Goal: Task Accomplishment & Management: Complete application form

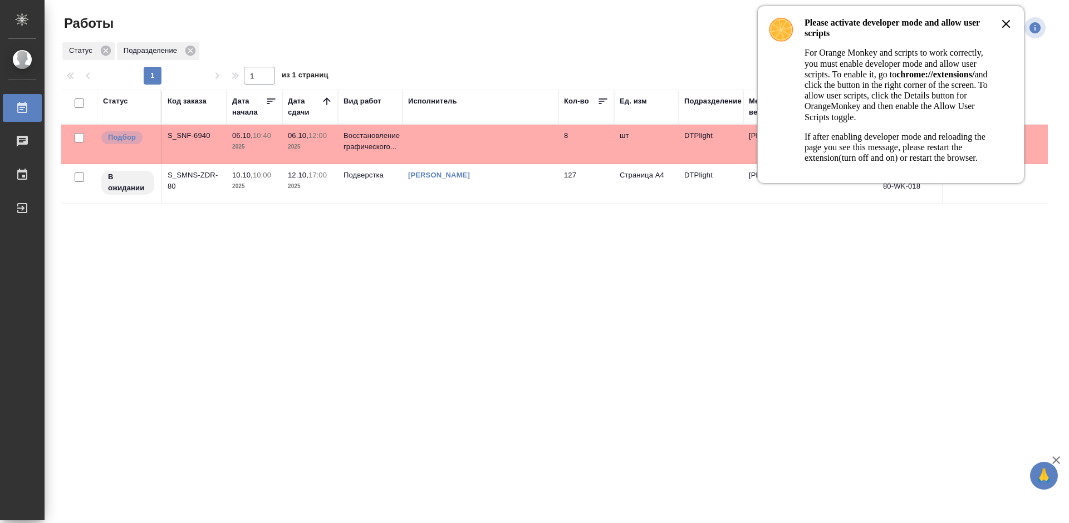
click at [1005, 21] on icon at bounding box center [1005, 23] width 13 height 13
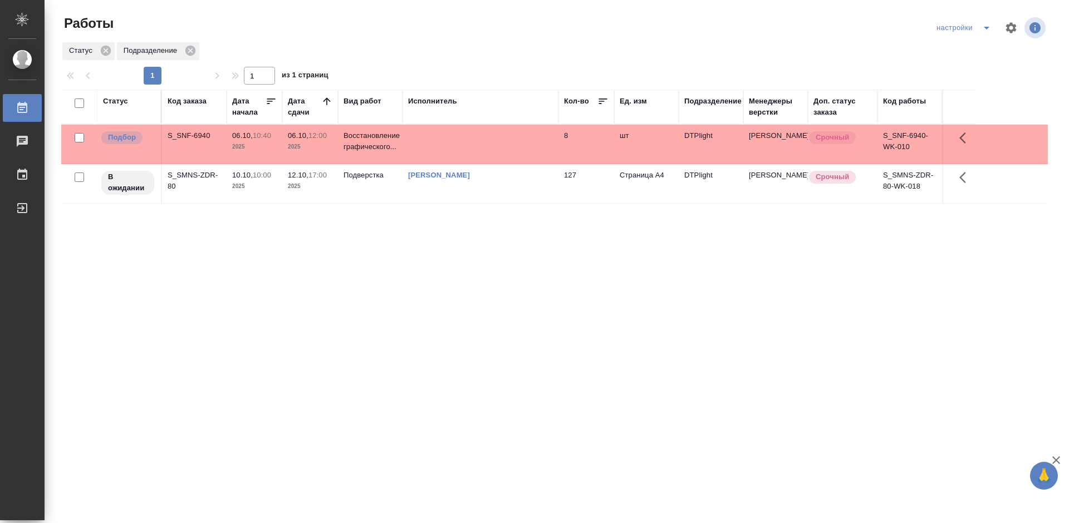
click at [195, 136] on div "S_SNF-6940" at bounding box center [194, 135] width 53 height 11
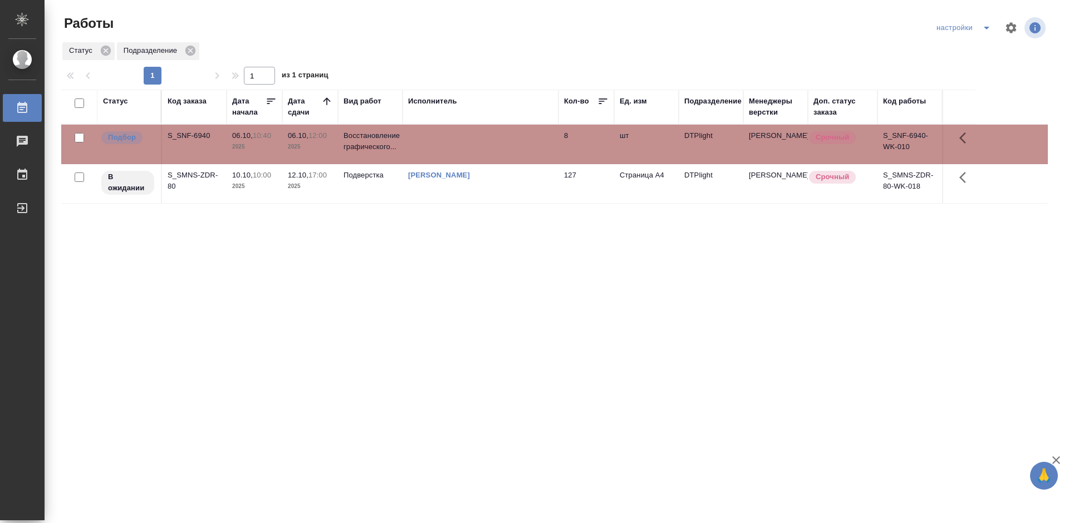
click at [195, 136] on div "S_SNF-6940" at bounding box center [194, 135] width 53 height 11
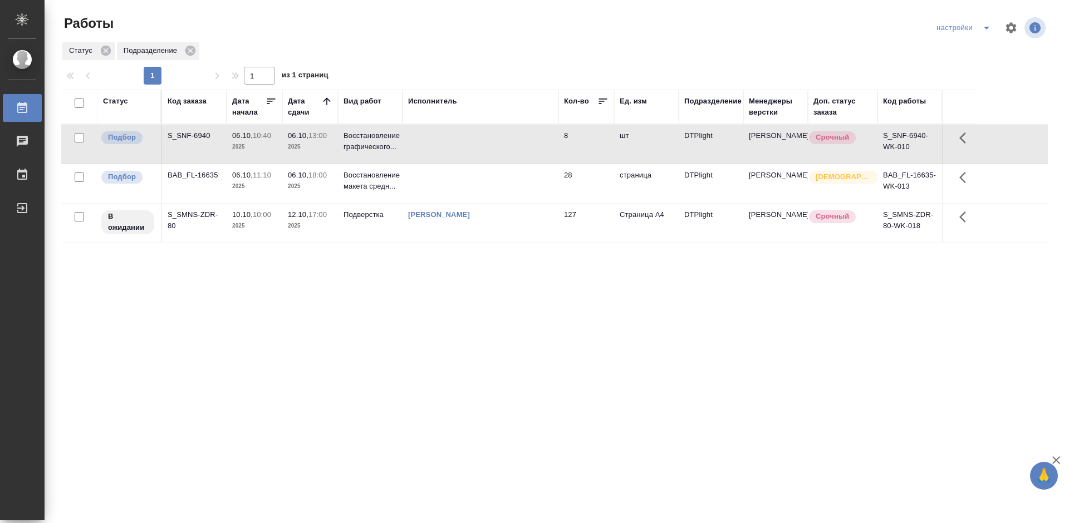
click at [579, 304] on div "Статус Код заказа Дата начала Дата сдачи Вид работ Исполнитель Кол-во Ед. изм П…" at bounding box center [554, 290] width 986 height 401
click at [195, 176] on div "BAB_FL-16635" at bounding box center [194, 175] width 53 height 11
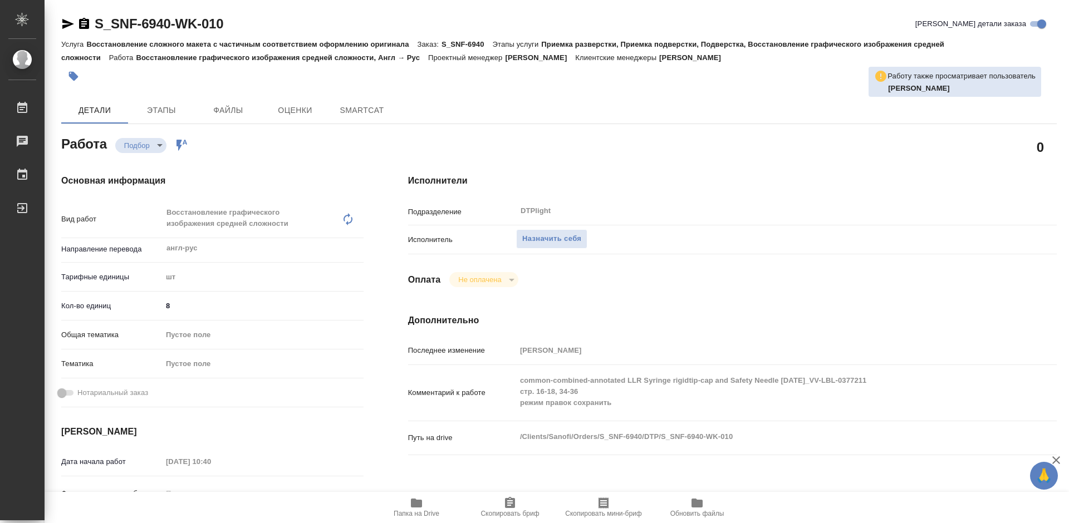
type textarea "x"
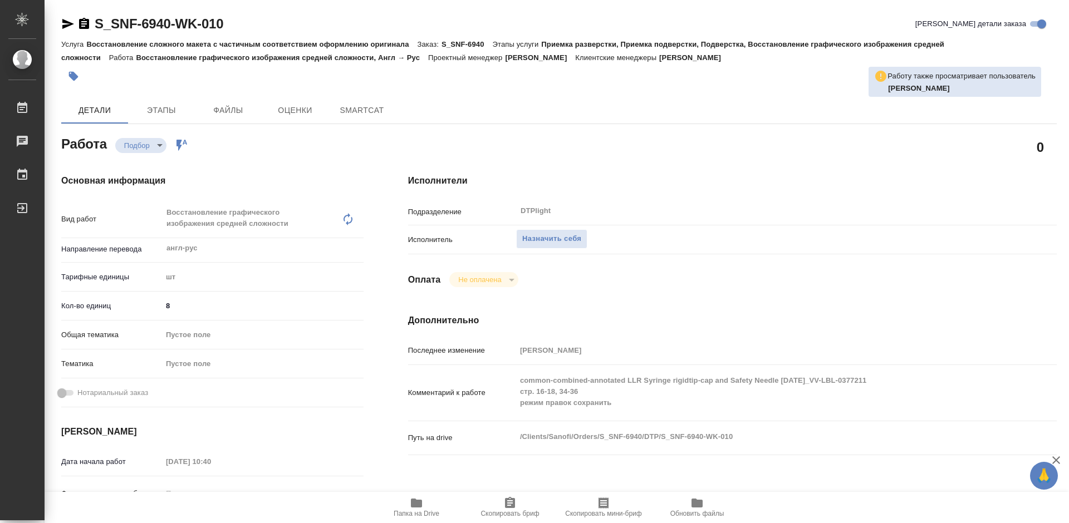
type textarea "x"
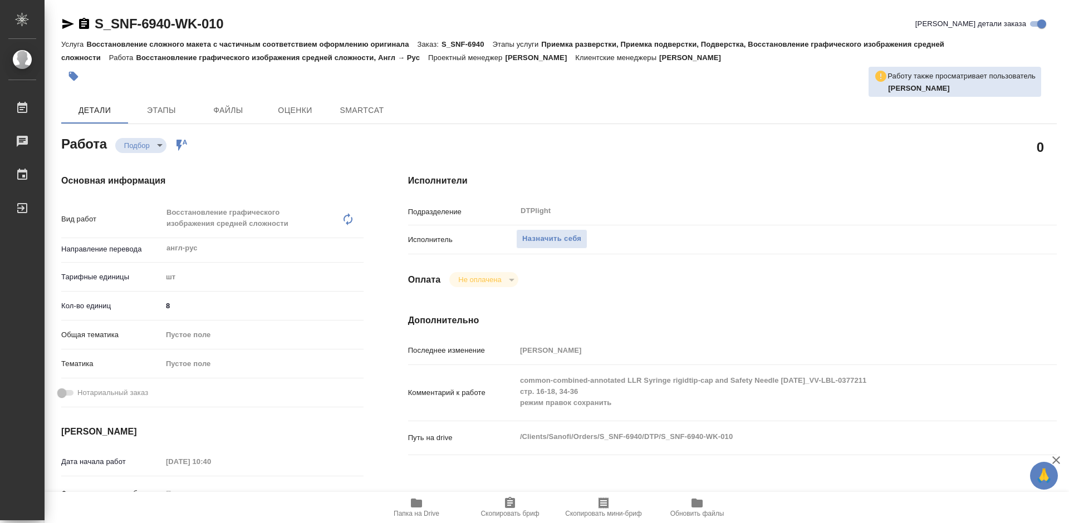
type textarea "x"
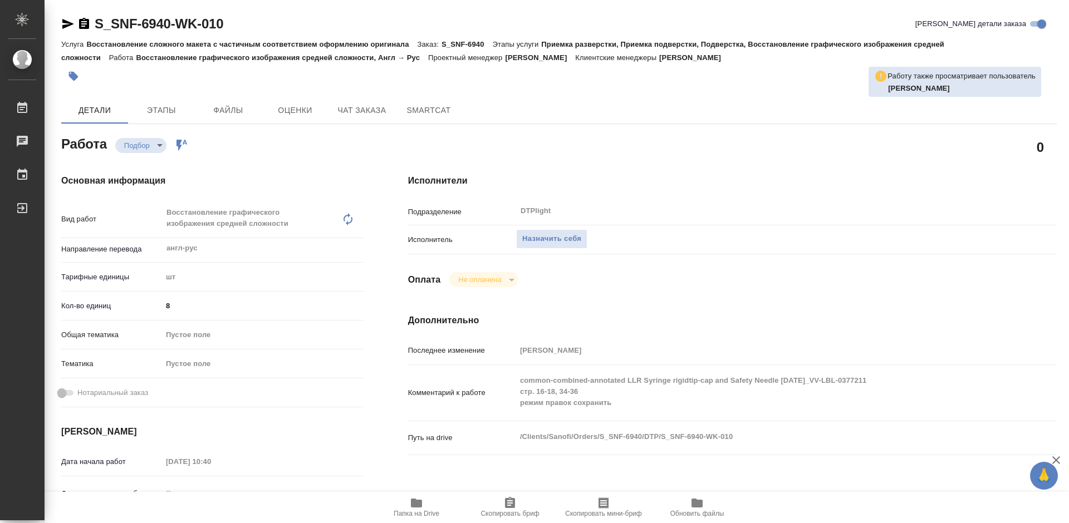
scroll to position [111, 0]
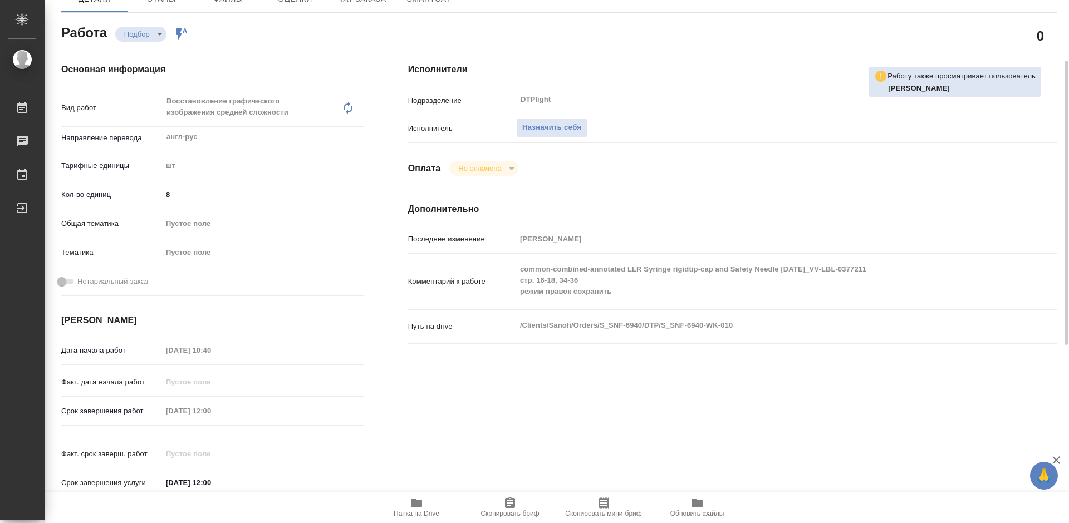
type textarea "x"
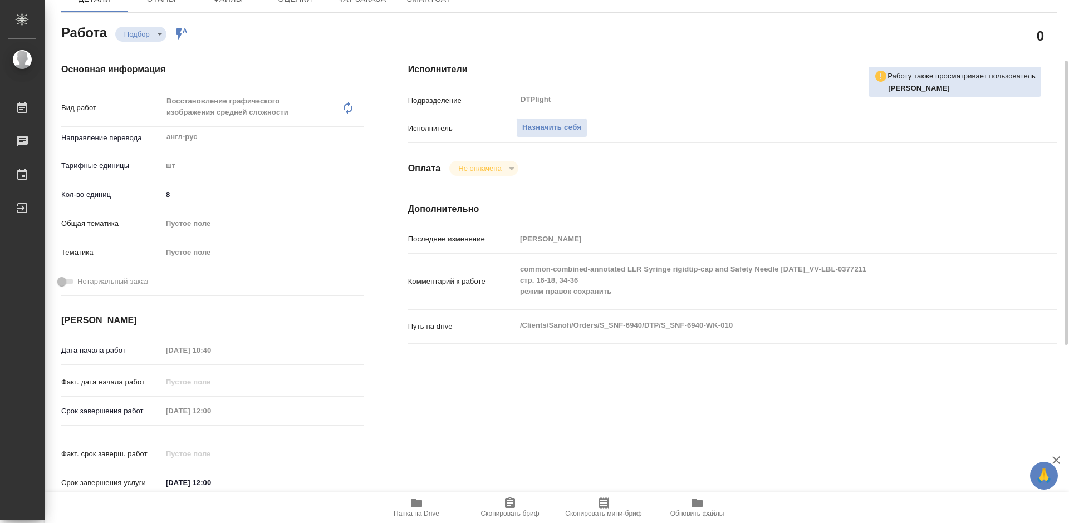
type textarea "x"
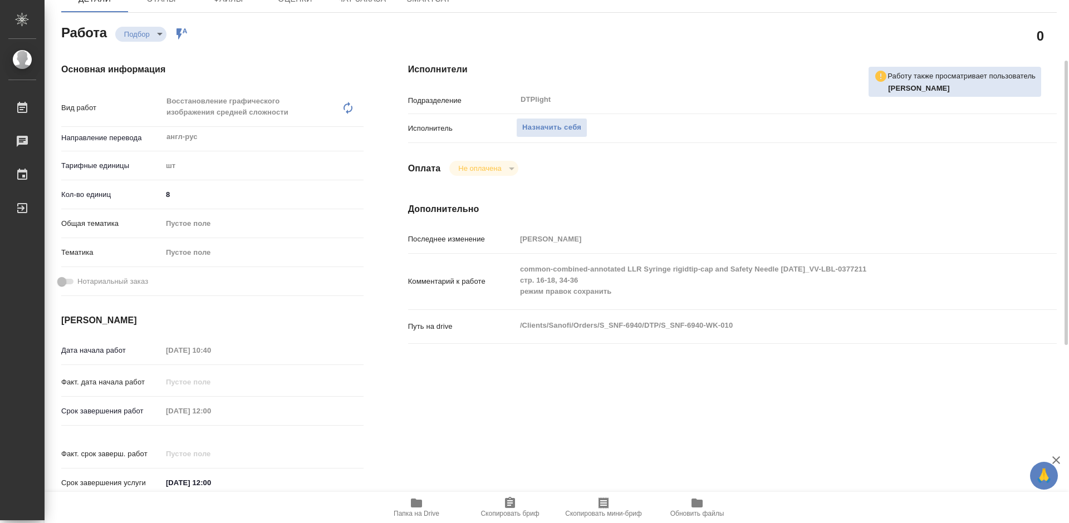
scroll to position [167, 0]
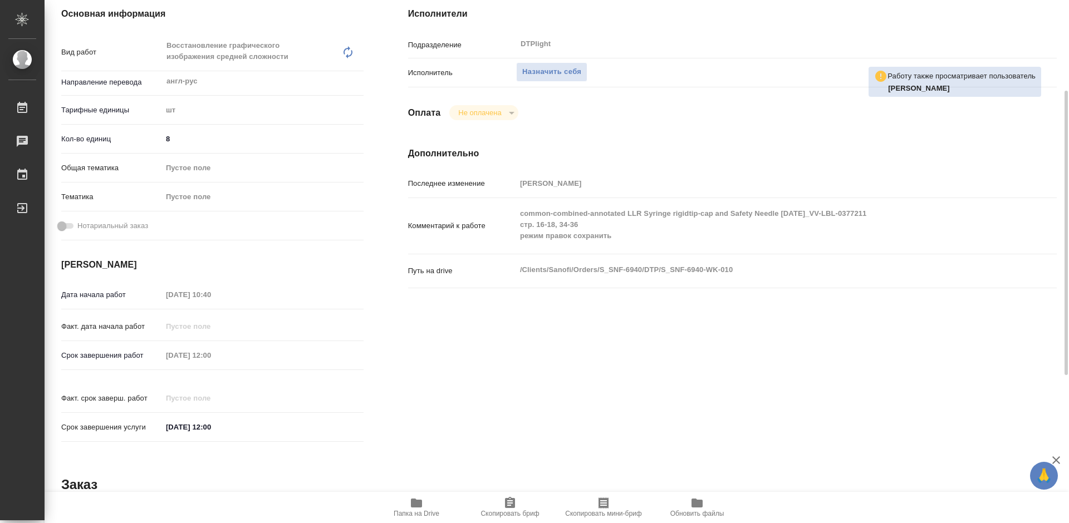
click at [415, 500] on icon "button" at bounding box center [416, 503] width 11 height 9
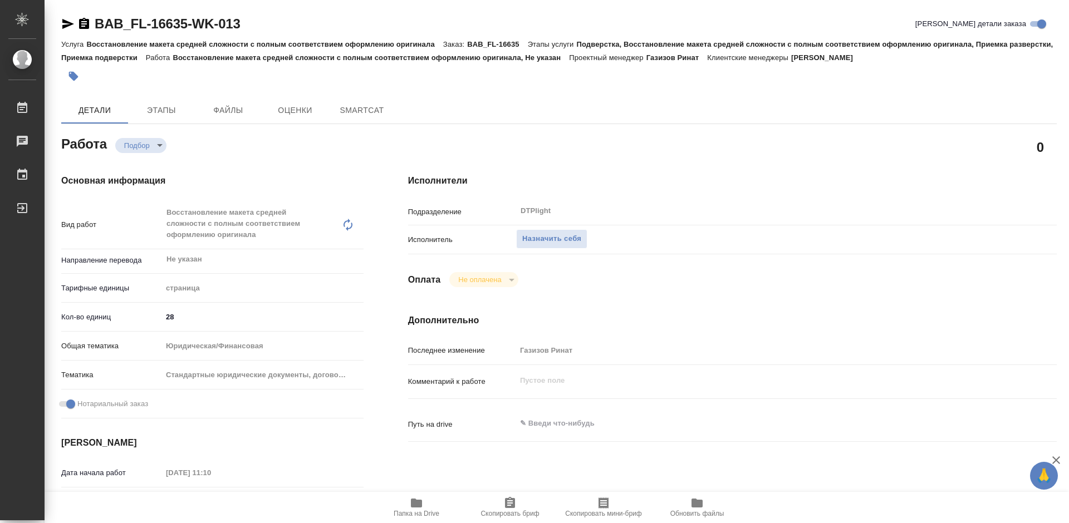
type textarea "x"
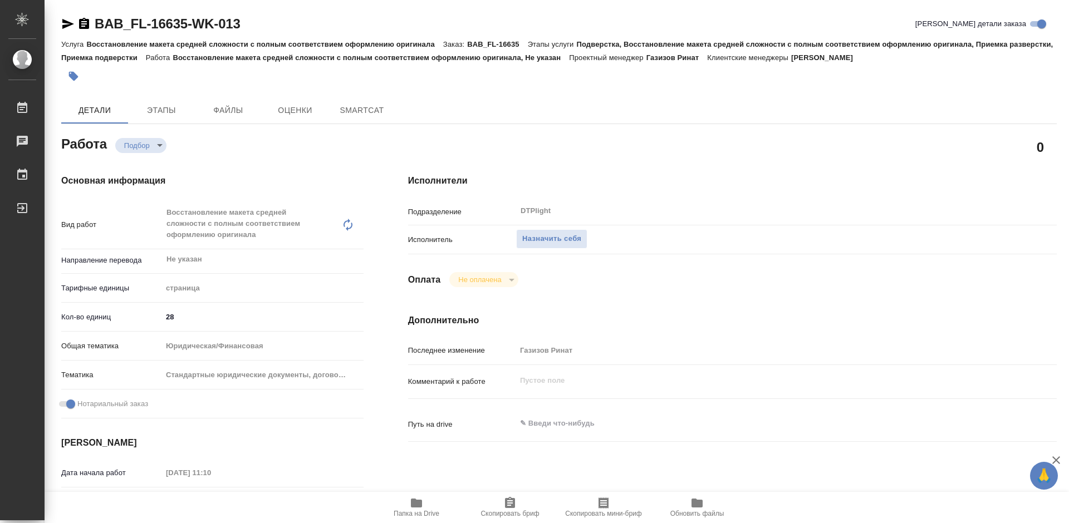
type textarea "x"
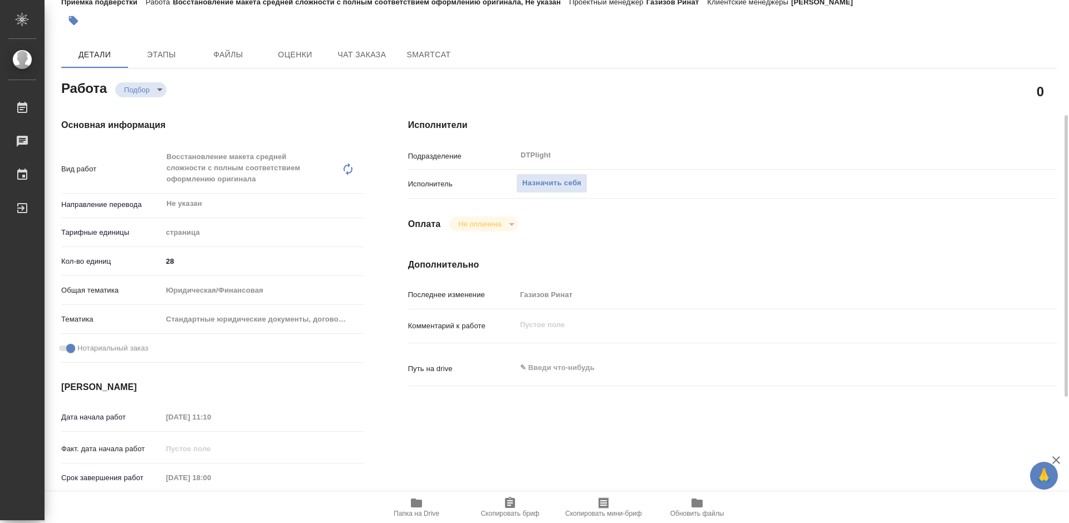
scroll to position [111, 0]
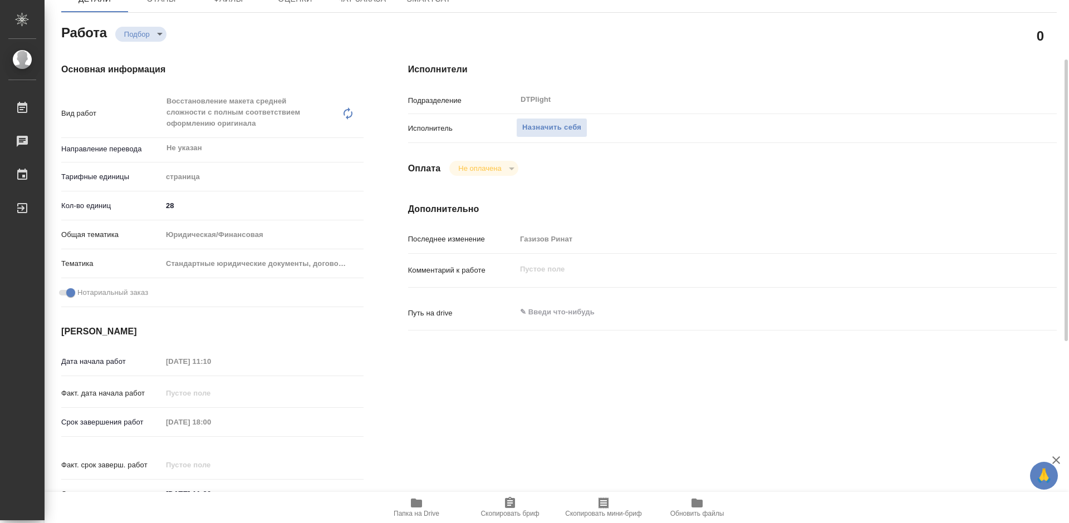
type textarea "x"
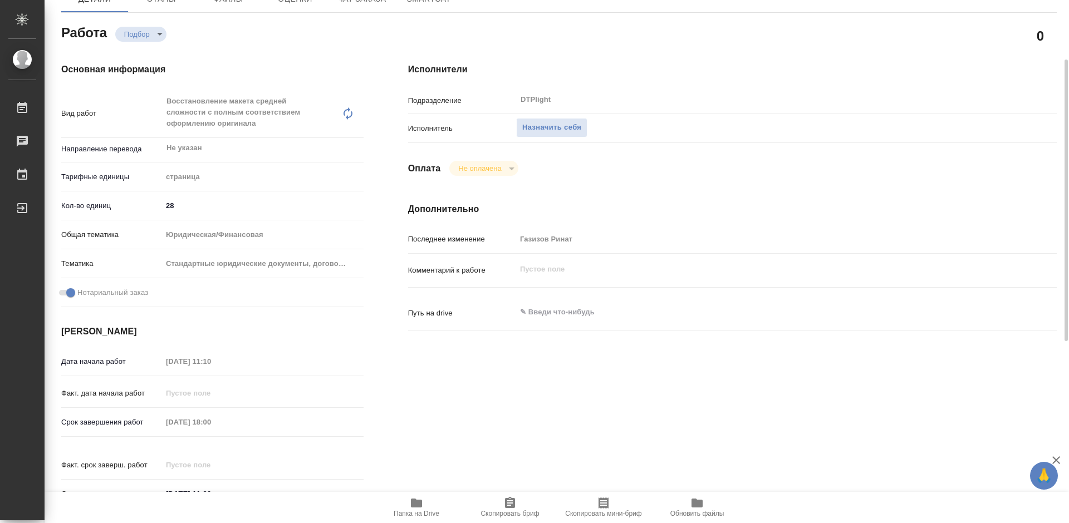
scroll to position [56, 0]
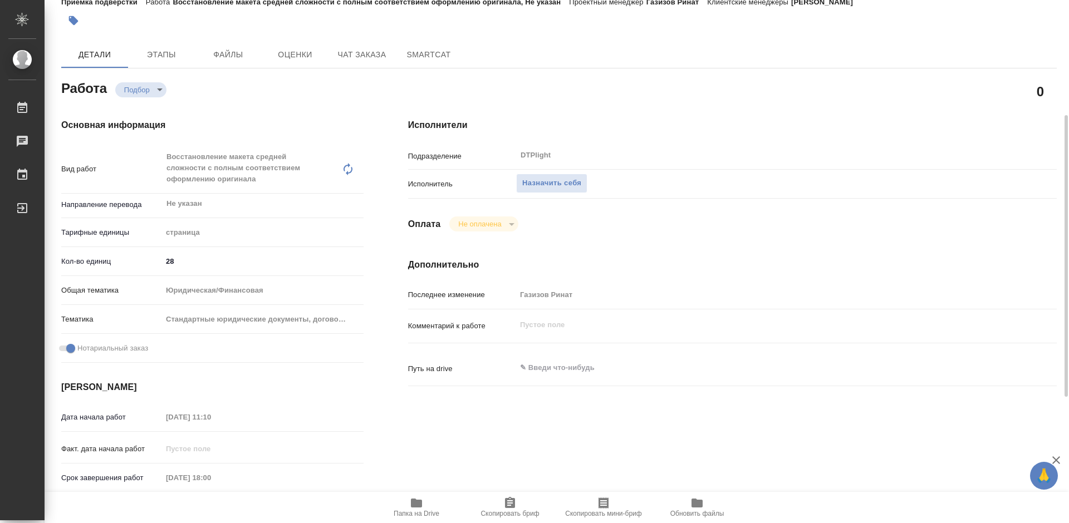
type textarea "x"
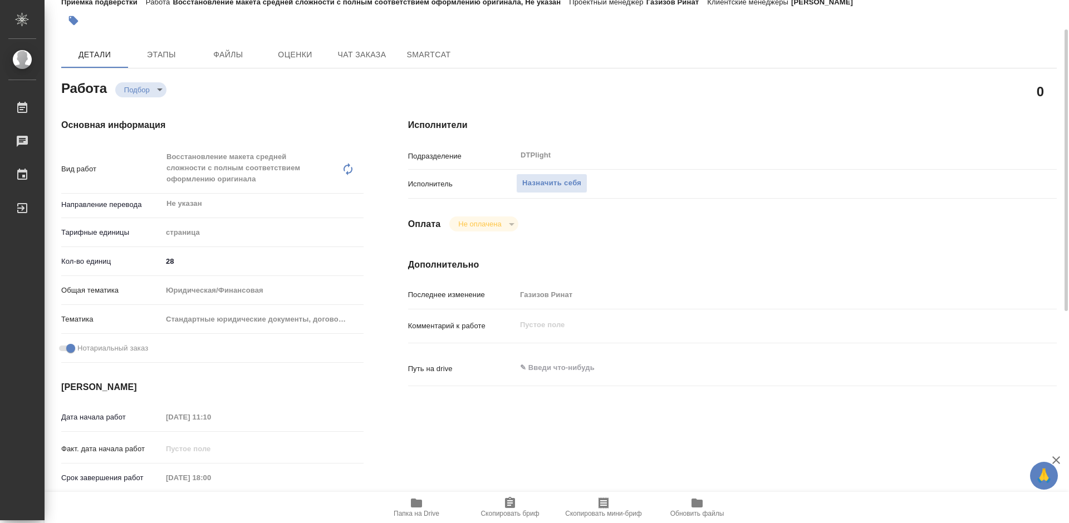
click at [415, 500] on icon "button" at bounding box center [416, 503] width 11 height 9
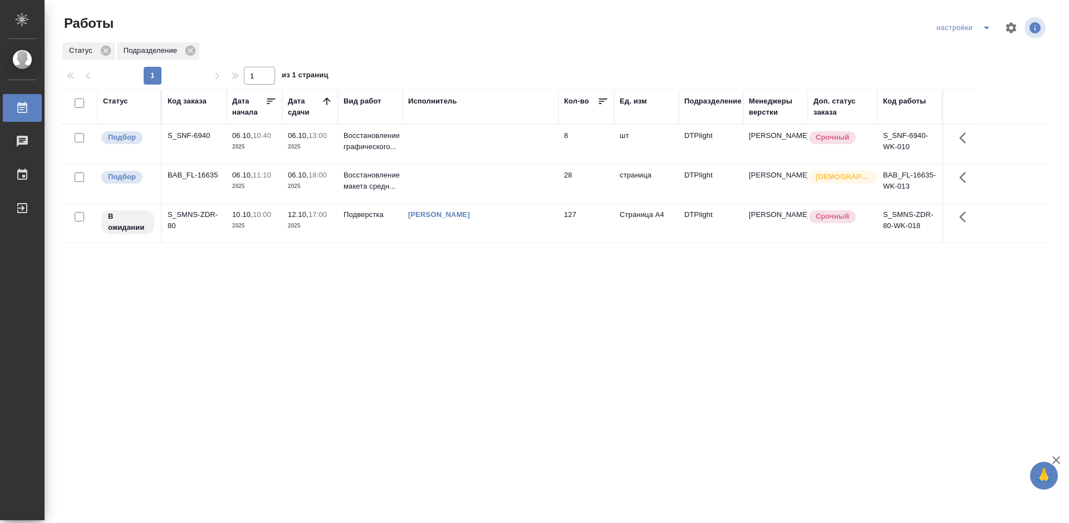
click at [606, 311] on div "Статус Код заказа Дата начала Дата сдачи Вид работ Исполнитель Кол-во Ед. изм П…" at bounding box center [554, 290] width 986 height 401
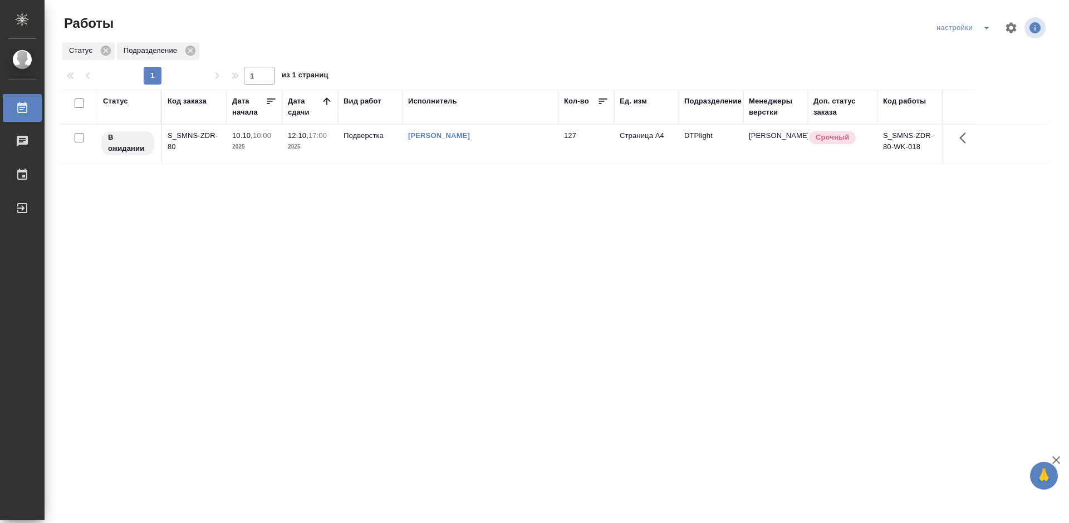
click at [362, 308] on div "Статус Код заказа Дата начала Дата сдачи Вид работ Исполнитель Кол-во Ед. изм П…" at bounding box center [554, 290] width 986 height 401
drag, startPoint x: 597, startPoint y: 299, endPoint x: 580, endPoint y: 33, distance: 267.2
click at [599, 298] on div "Статус Код заказа Дата начала Дата сдачи Вид работ Исполнитель Кол-во Ед. изм П…" at bounding box center [554, 290] width 986 height 401
click at [437, 342] on div "Статус Код заказа Дата начала Дата сдачи Вид работ Исполнитель Кол-во Ед. изм П…" at bounding box center [554, 290] width 986 height 401
click at [672, 243] on div "Статус Код заказа Дата начала Дата сдачи Вид работ Исполнитель Кол-во Ед. изм П…" at bounding box center [554, 290] width 986 height 401
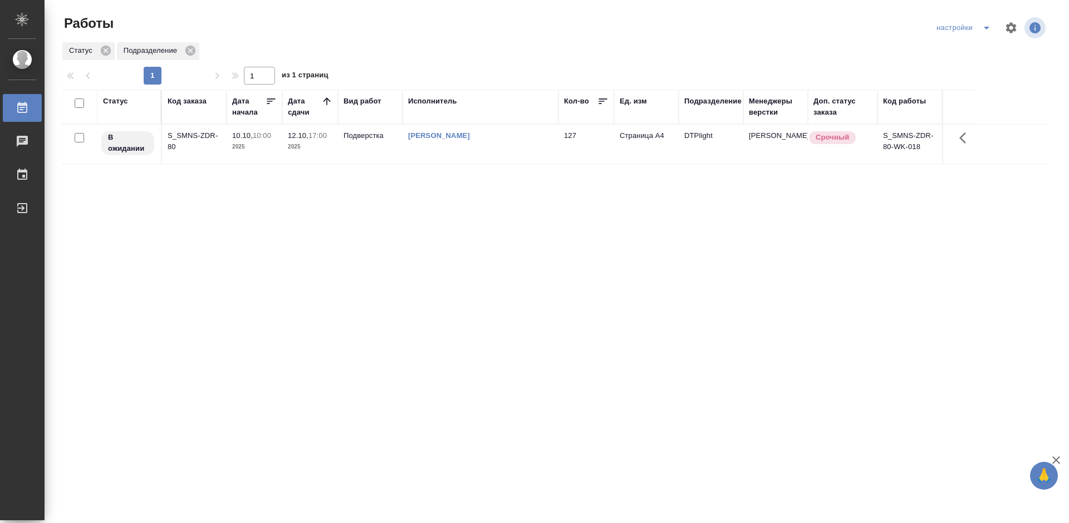
click at [710, 340] on div "Статус Код заказа Дата начала Дата сдачи Вид работ Исполнитель Кол-во Ед. изм П…" at bounding box center [554, 290] width 986 height 401
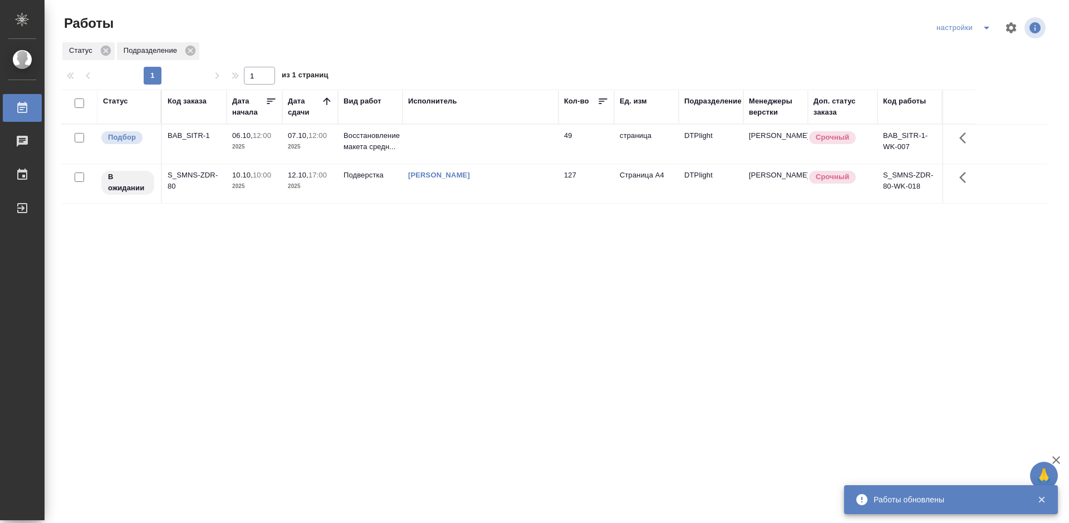
click at [331, 273] on div "Статус Код заказа Дата начала Дата сдачи Вид работ Исполнитель Кол-во Ед. изм П…" at bounding box center [554, 290] width 986 height 401
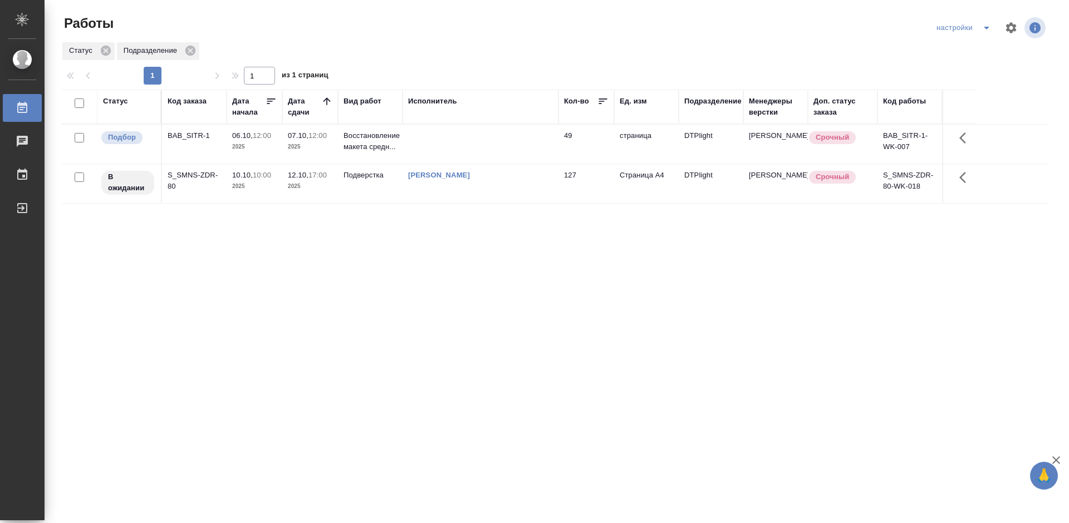
click at [198, 139] on div "BAB_SITR-1" at bounding box center [194, 135] width 53 height 11
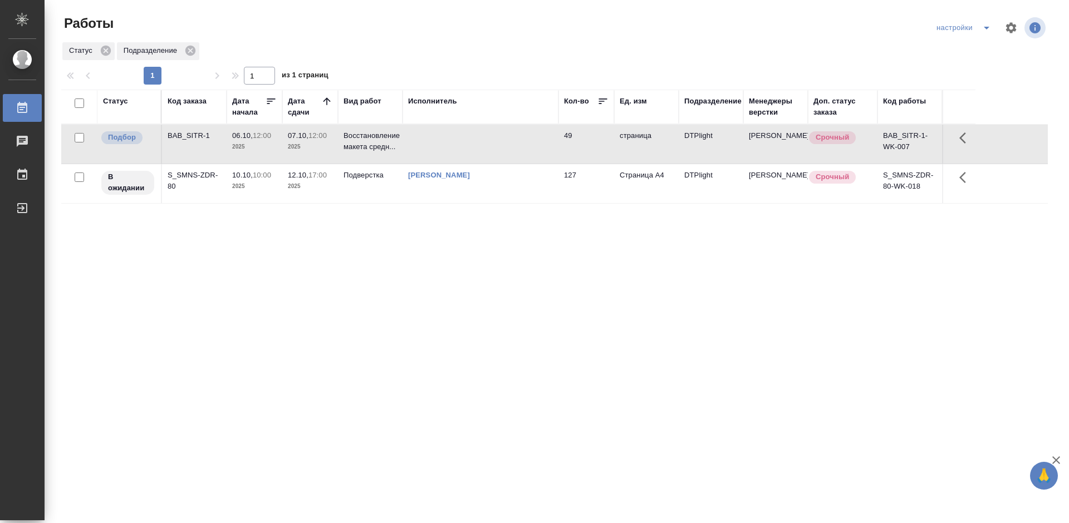
click at [198, 139] on div "BAB_SITR-1" at bounding box center [194, 135] width 53 height 11
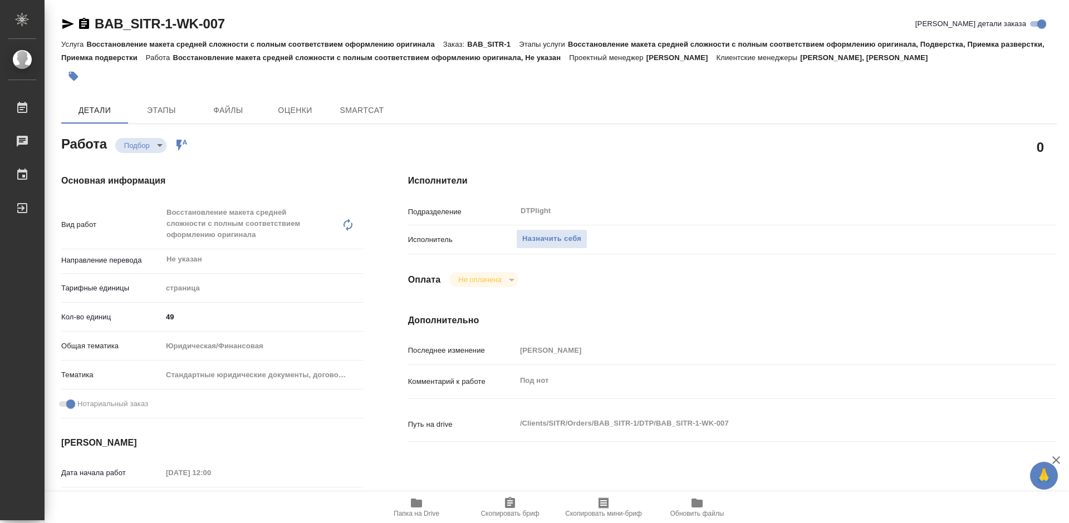
type textarea "x"
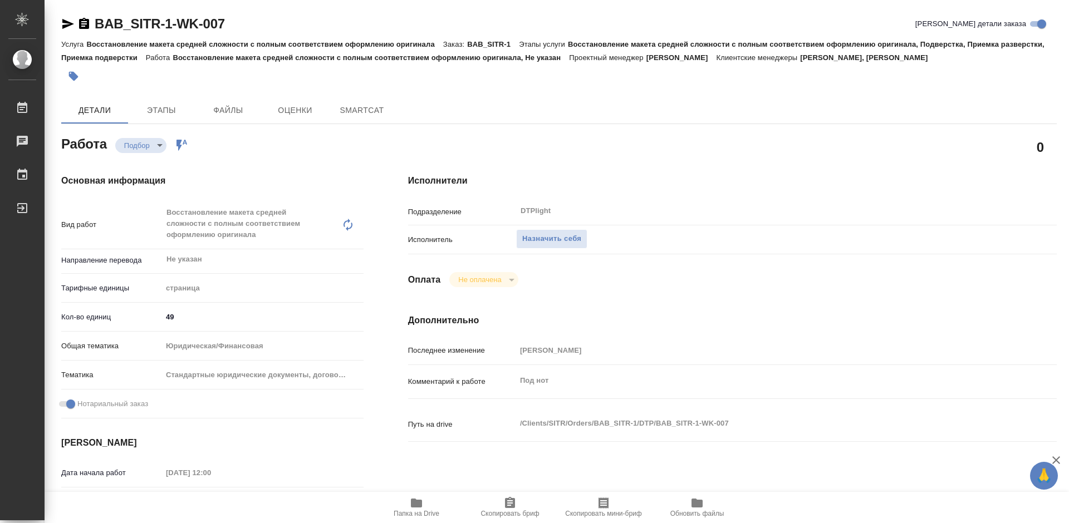
type textarea "x"
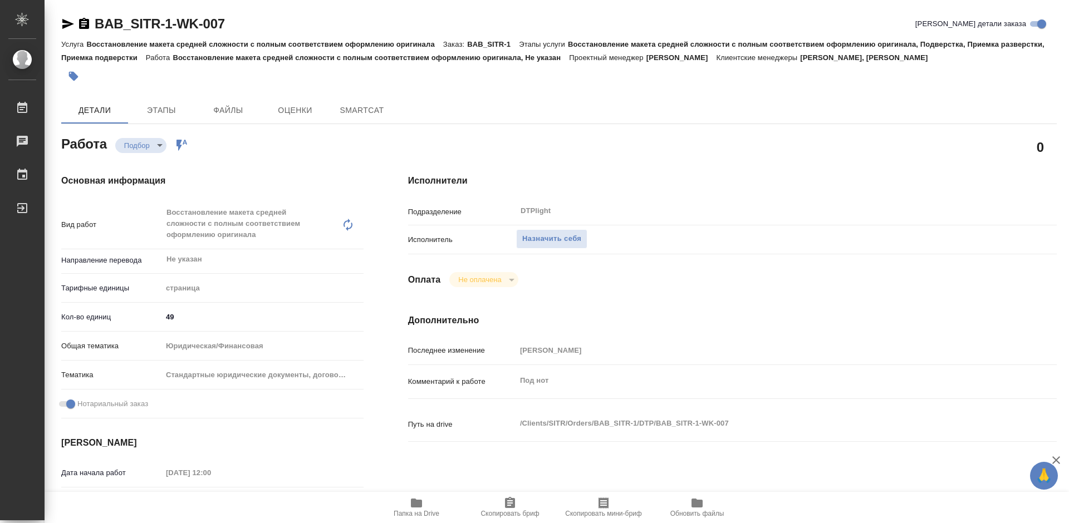
type textarea "x"
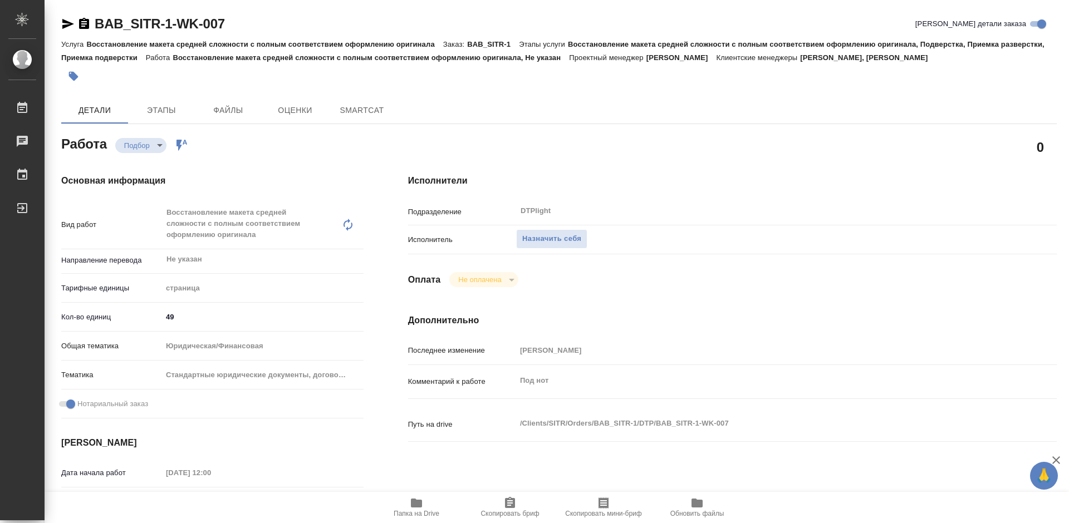
type textarea "x"
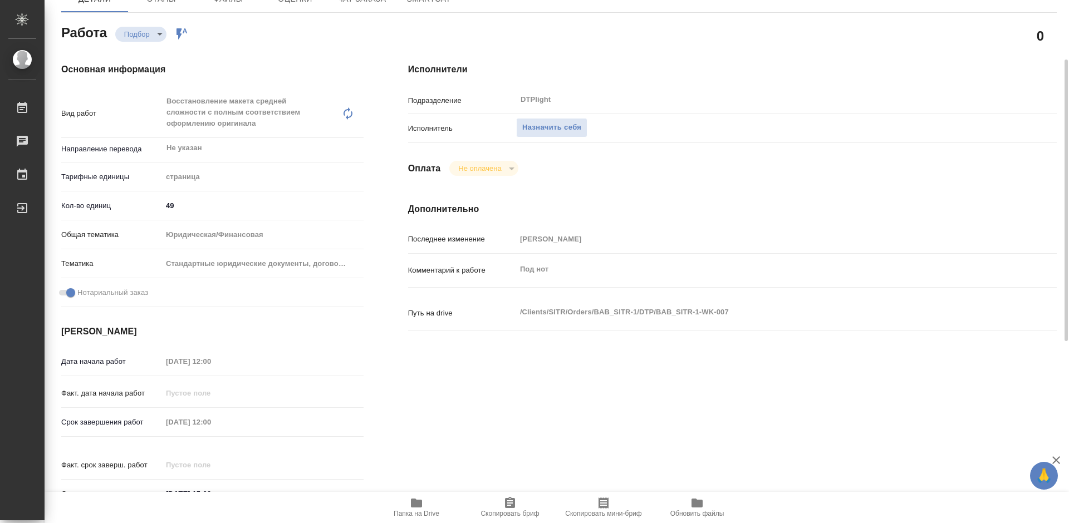
scroll to position [223, 0]
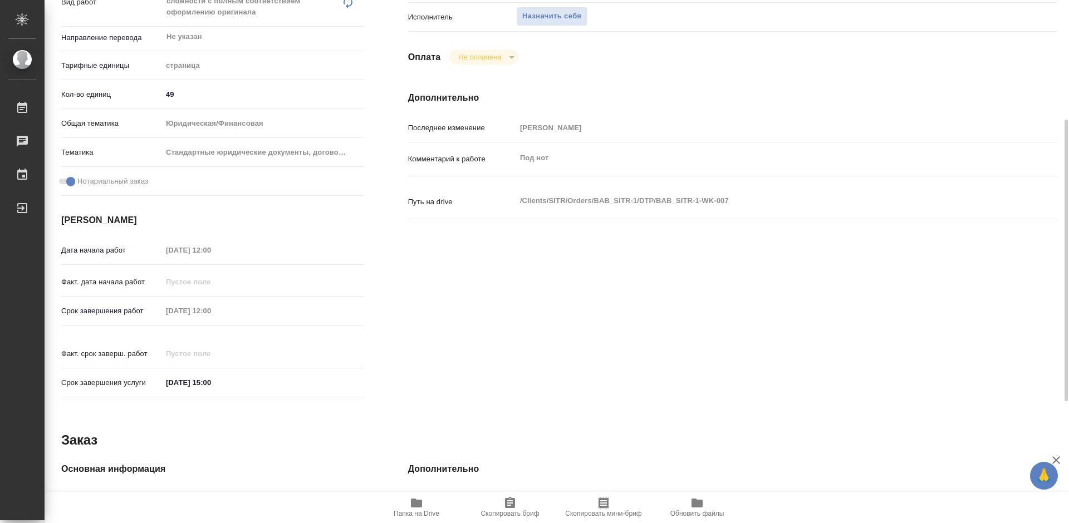
type textarea "x"
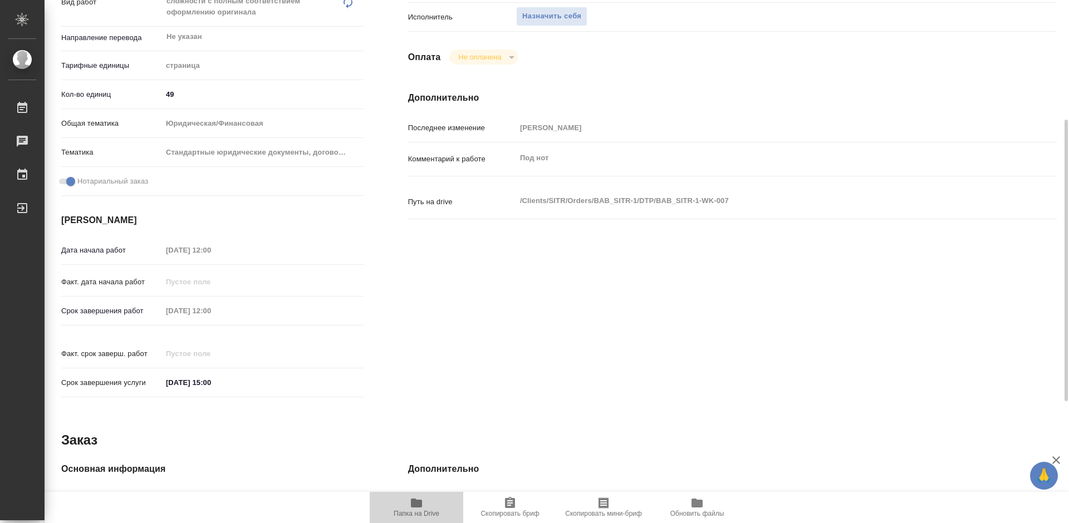
click at [419, 507] on icon "button" at bounding box center [416, 503] width 11 height 9
type textarea "x"
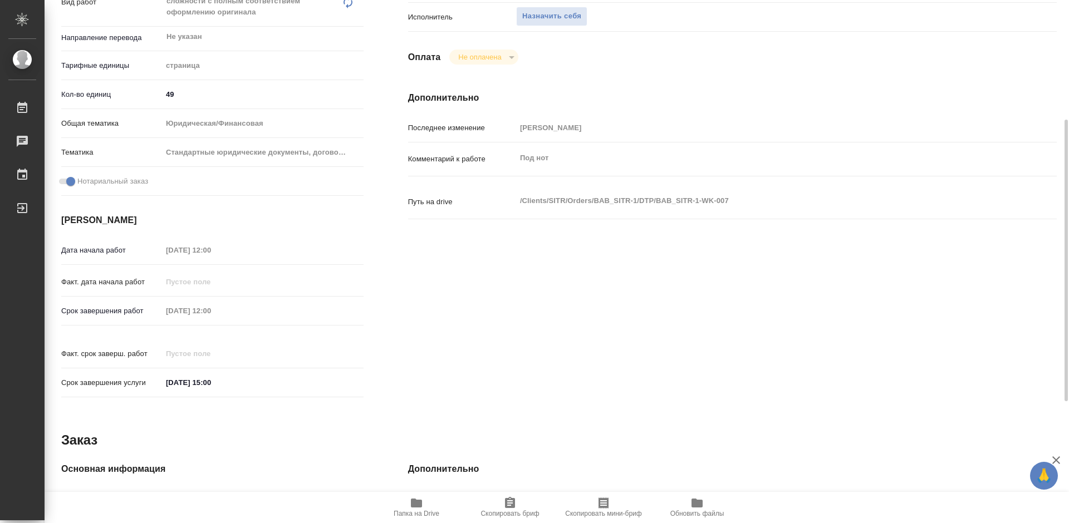
type textarea "x"
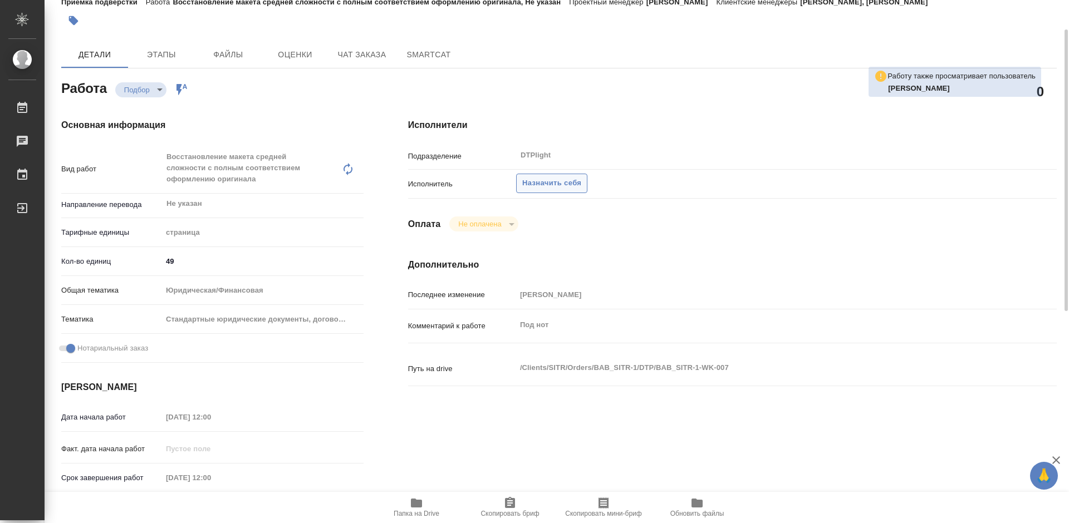
click at [543, 179] on span "Назначить себя" at bounding box center [551, 183] width 59 height 13
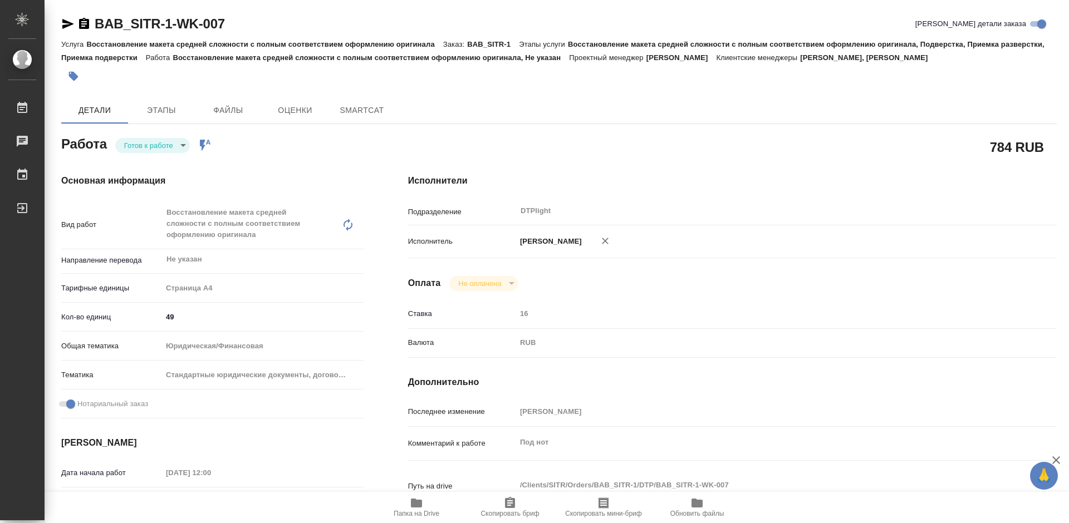
type textarea "x"
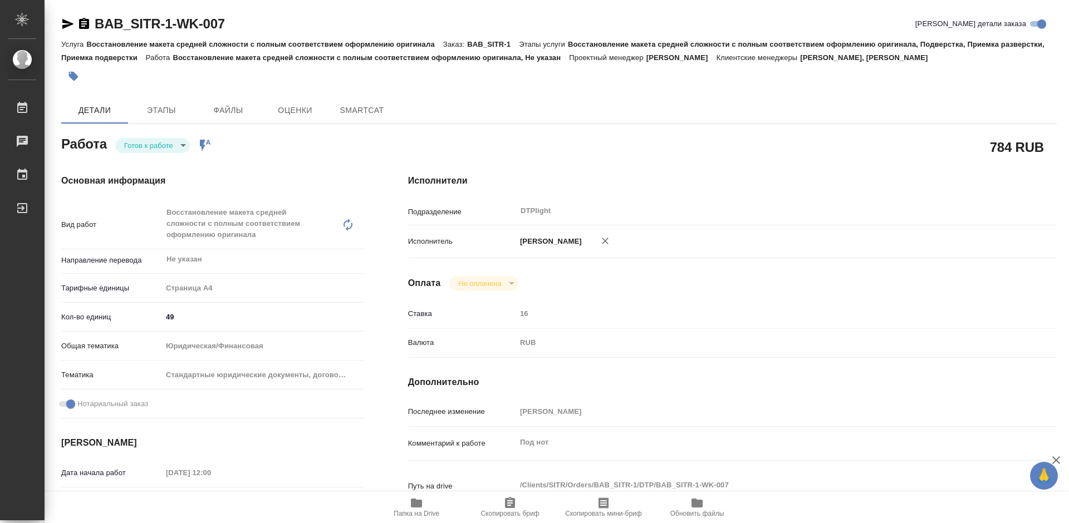
type textarea "x"
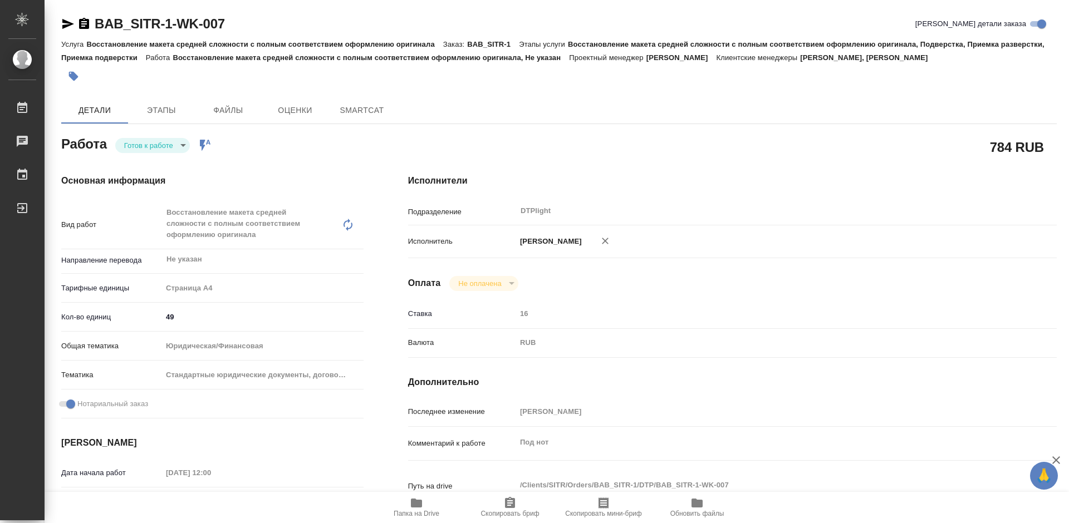
type textarea "x"
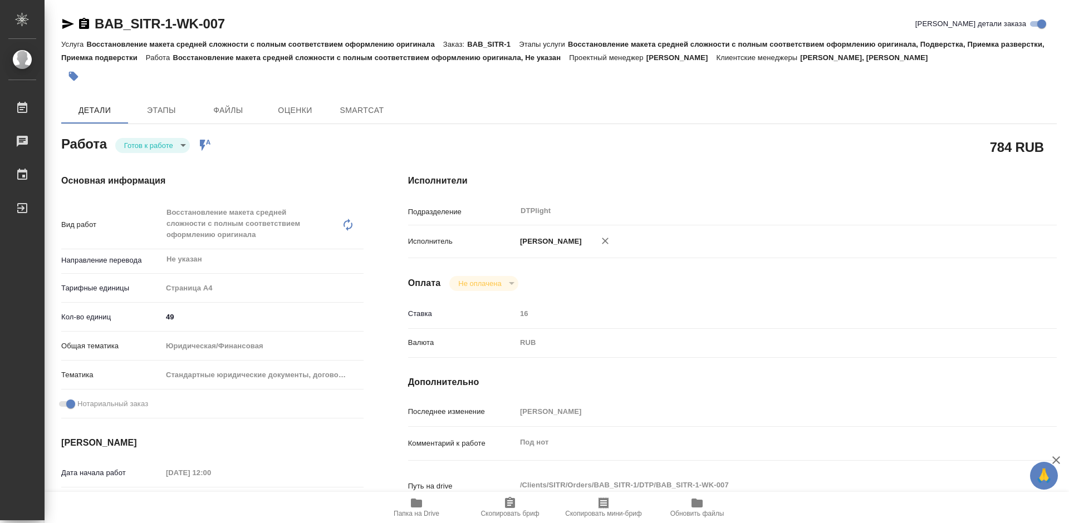
type textarea "x"
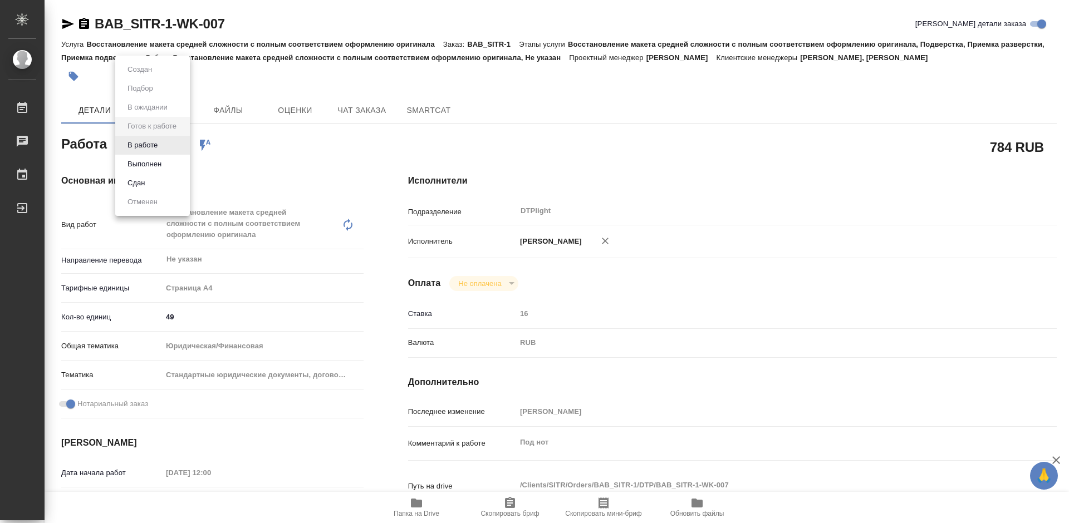
click at [156, 144] on body "🙏 .cls-1 fill:#fff; AWATERA Tretyakova Mariya Работы Чаты График Выйти BAB_SITR…" at bounding box center [534, 261] width 1069 height 523
type textarea "x"
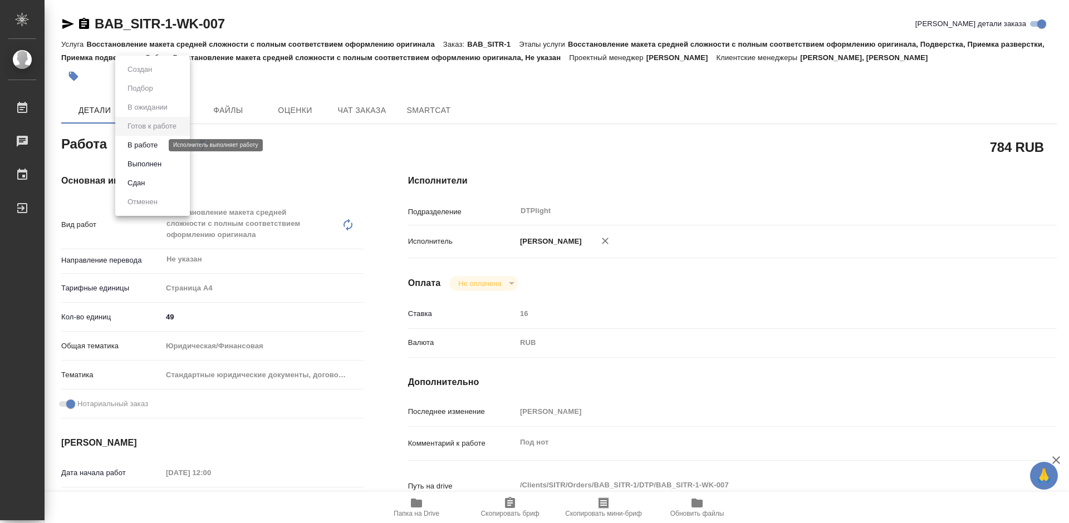
type textarea "x"
click at [156, 144] on button "В работе" at bounding box center [142, 145] width 37 height 12
type textarea "x"
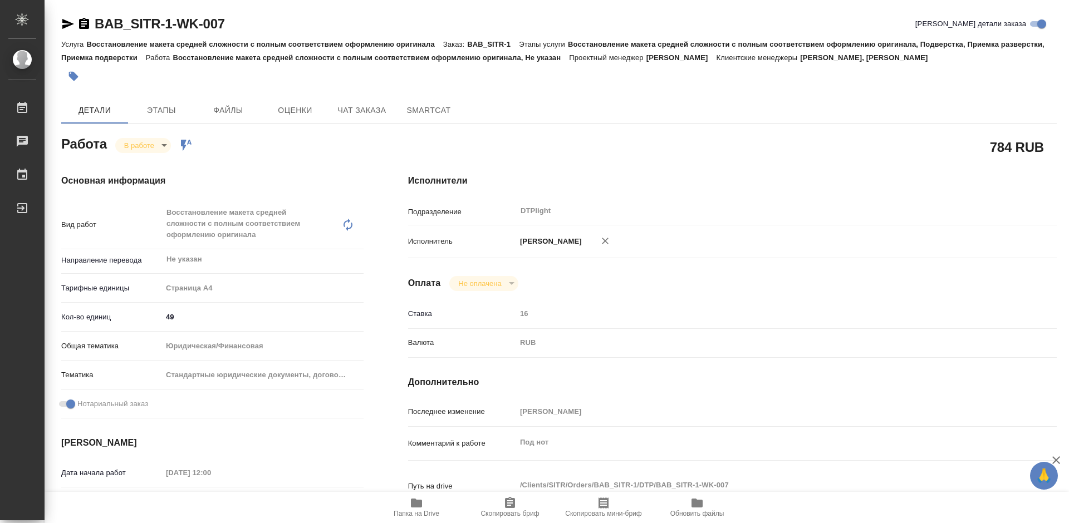
type textarea "x"
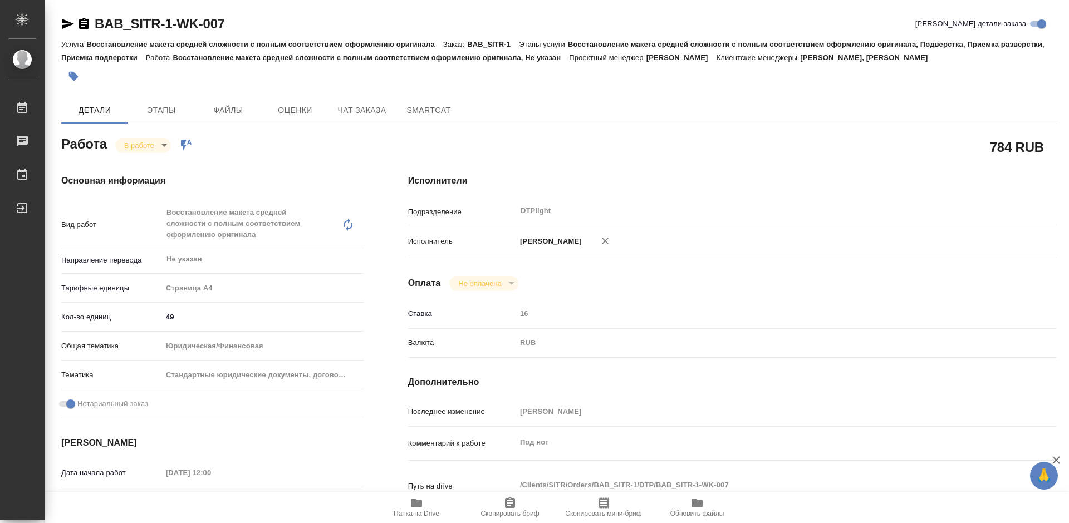
type textarea "x"
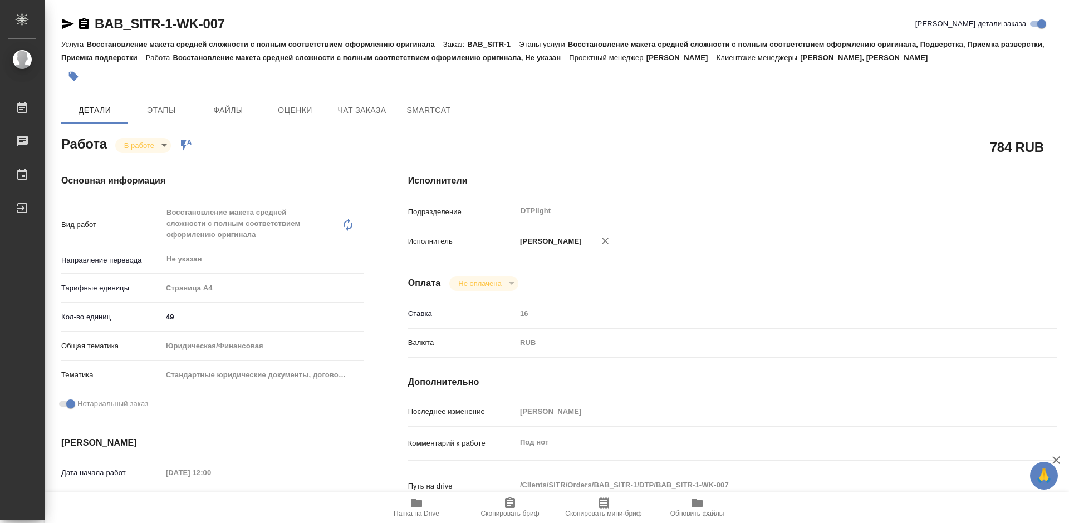
type textarea "x"
